Goal: Task Accomplishment & Management: Manage account settings

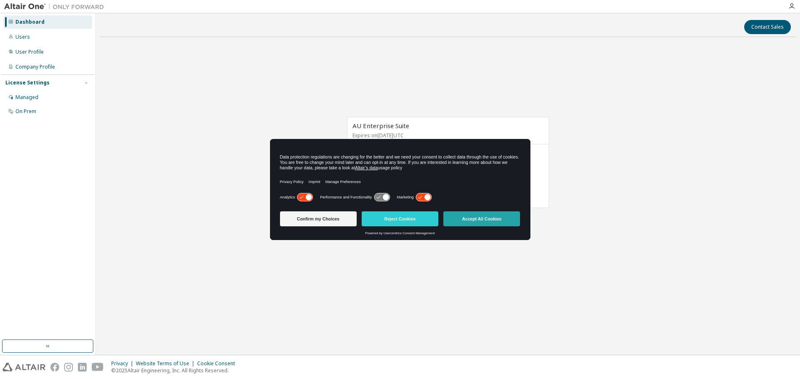
click at [473, 222] on button "Accept All Cookies" at bounding box center [481, 219] width 77 height 15
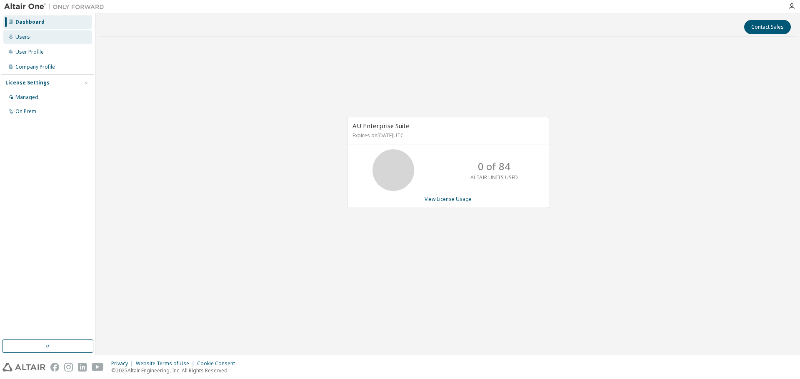
click at [28, 40] on div "Users" at bounding box center [47, 36] width 89 height 13
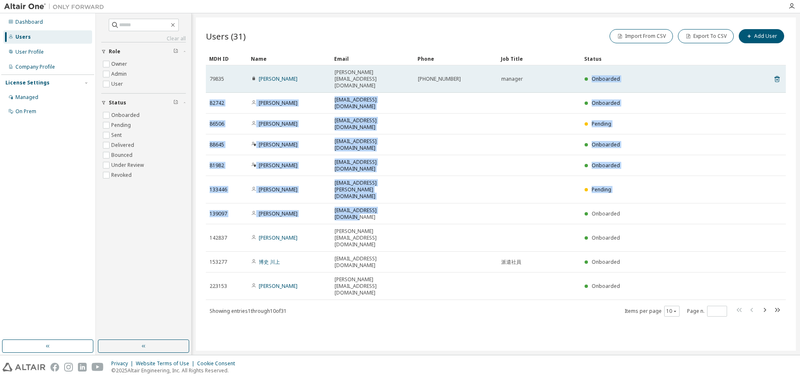
drag, startPoint x: 451, startPoint y: 117, endPoint x: 553, endPoint y: 66, distance: 114.3
click at [552, 66] on tbody "79835 [PERSON_NAME] [PERSON_NAME][EMAIL_ADDRESS][DOMAIN_NAME] [PHONE_NUMBER] ma…" at bounding box center [496, 182] width 580 height 235
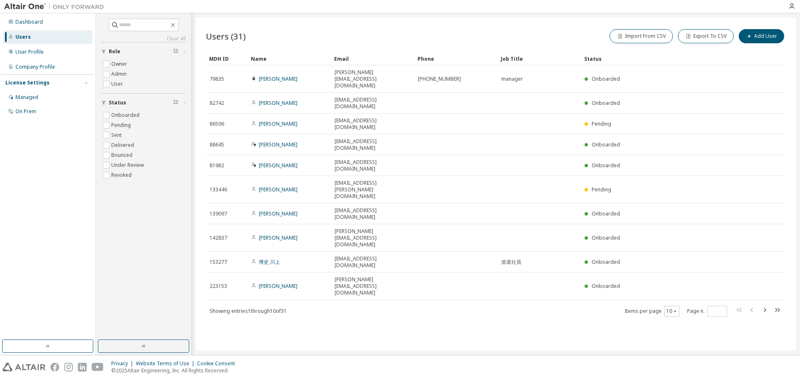
click at [576, 28] on div "Import From CSV Export To CSV Add User" at bounding box center [641, 35] width 290 height 17
click at [773, 33] on button "Add User" at bounding box center [760, 36] width 45 height 14
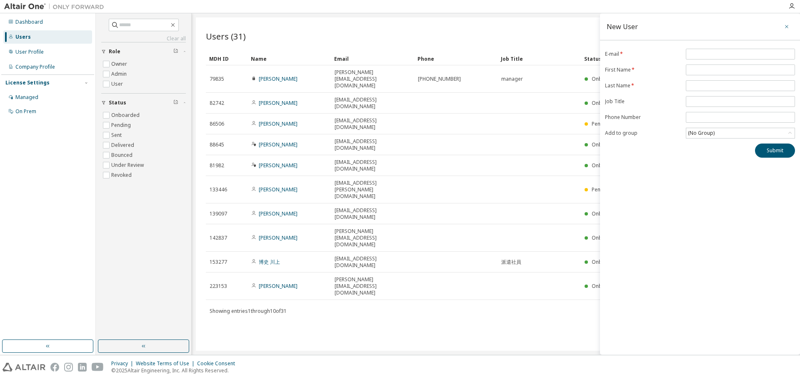
click at [787, 24] on icon "button" at bounding box center [786, 26] width 6 height 7
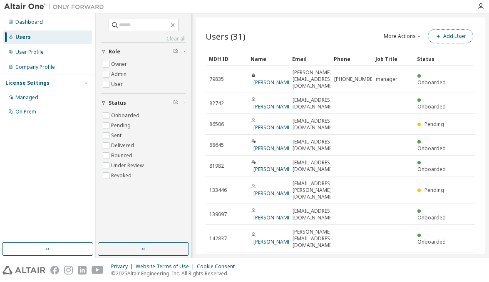
click at [448, 40] on button "Add User" at bounding box center [450, 36] width 45 height 14
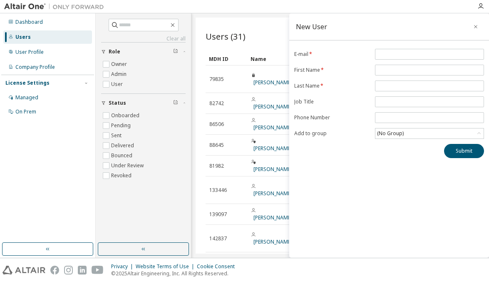
click at [404, 222] on div "New User E-mail * First Name * Last Name * Job Title Phone Number Add to group …" at bounding box center [389, 135] width 200 height 244
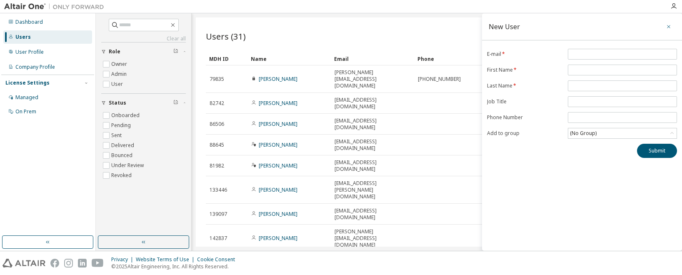
click at [667, 27] on icon "button" at bounding box center [668, 26] width 6 height 7
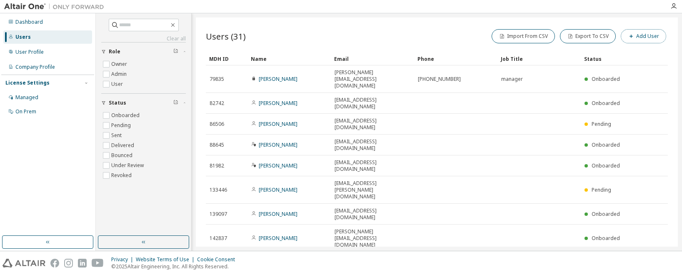
click at [646, 37] on button "Add User" at bounding box center [642, 36] width 45 height 14
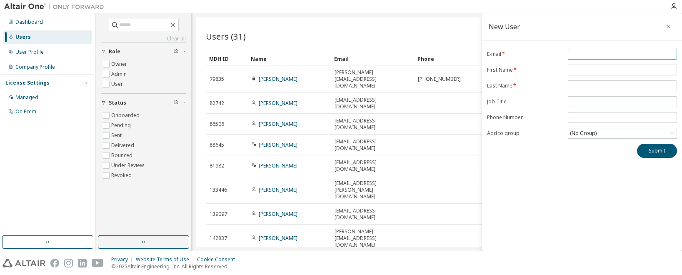
click at [593, 55] on input "email" at bounding box center [622, 54] width 105 height 7
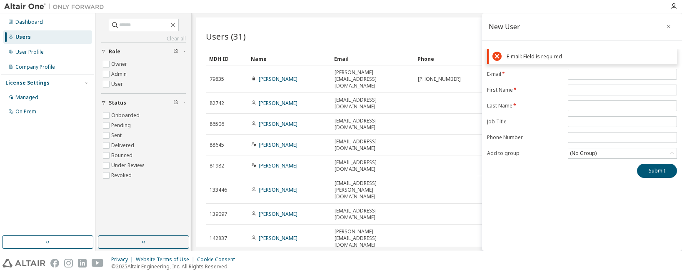
click at [620, 33] on div "New User" at bounding box center [582, 26] width 200 height 27
click at [582, 202] on div "New User E-mail: Field is required E-mail * First Name * Last Name * Job Title …" at bounding box center [582, 131] width 200 height 237
click at [585, 75] on input "email" at bounding box center [622, 74] width 105 height 7
